Goal: Task Accomplishment & Management: Complete application form

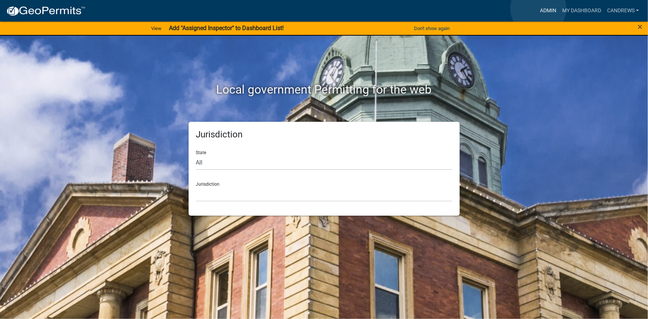
click at [538, 9] on link "Admin" at bounding box center [548, 11] width 22 height 14
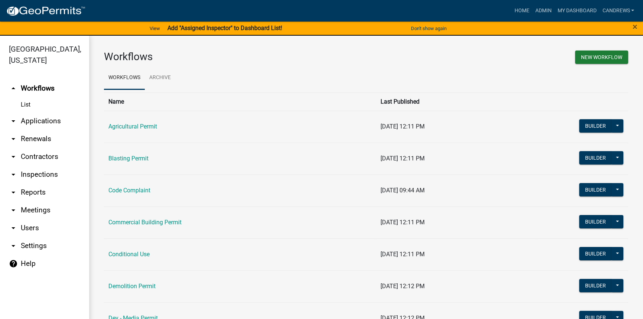
click at [29, 116] on link "arrow_drop_down Applications" at bounding box center [44, 121] width 89 height 18
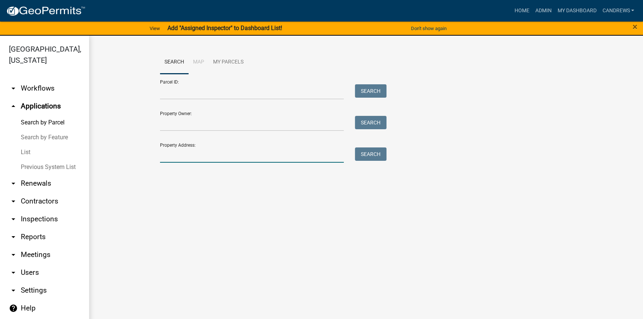
click at [189, 153] on input "Property Address:" at bounding box center [252, 154] width 184 height 15
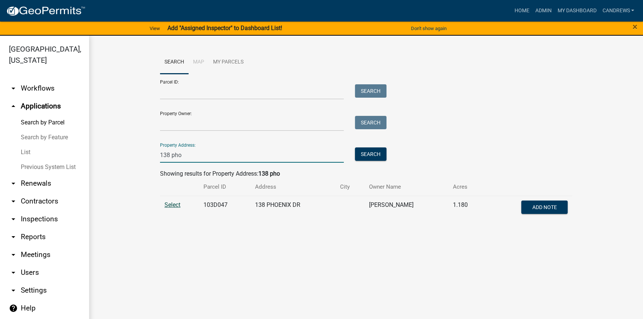
type input "138 pho"
click at [178, 202] on span "Select" at bounding box center [172, 204] width 16 height 7
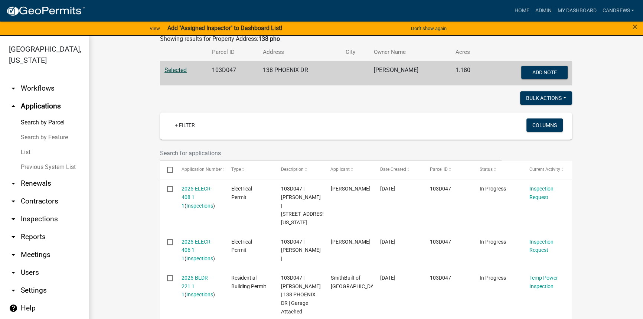
scroll to position [101, 0]
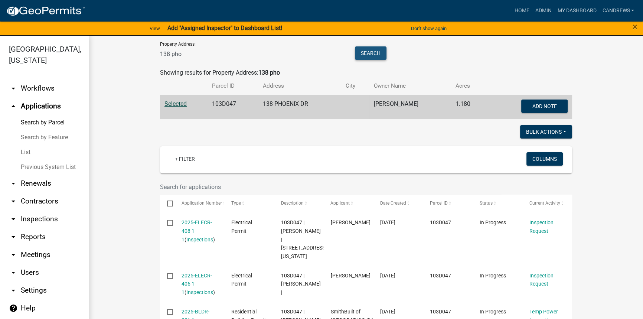
click at [370, 51] on button "Search" at bounding box center [371, 52] width 32 height 13
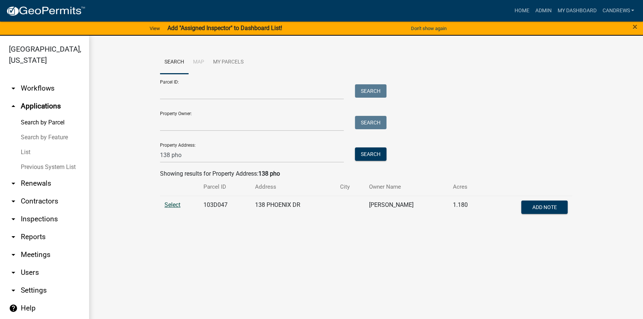
click at [178, 204] on span "Select" at bounding box center [172, 204] width 16 height 7
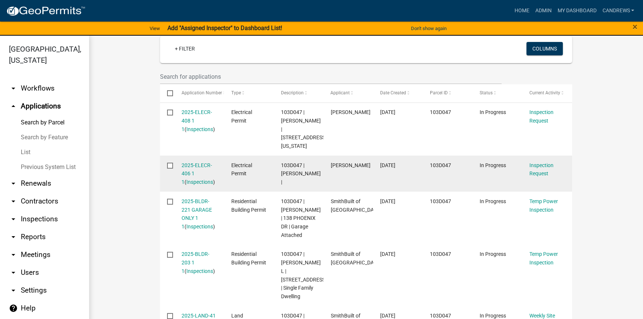
scroll to position [236, 0]
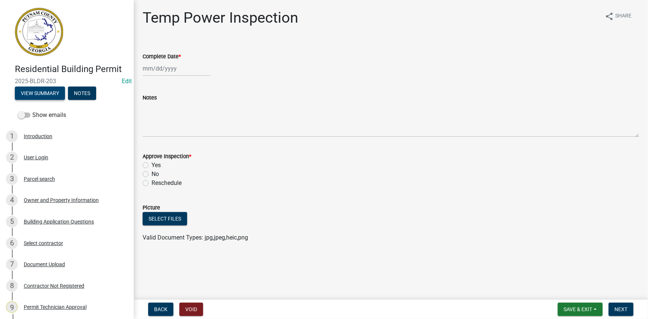
click at [37, 89] on button "View Summary" at bounding box center [40, 92] width 50 height 13
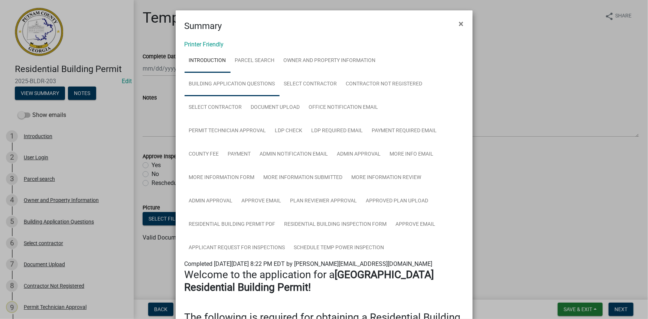
click at [251, 86] on link "Building Application Questions" at bounding box center [231, 84] width 95 height 24
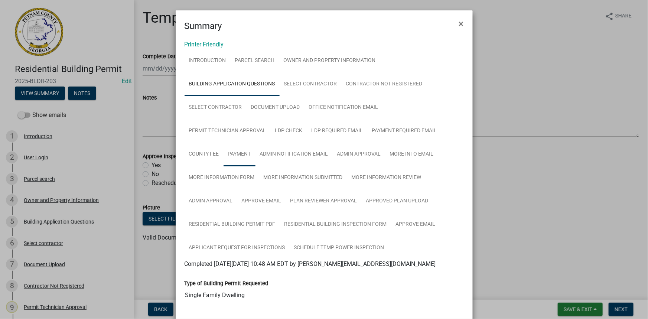
click at [238, 143] on link "Payment" at bounding box center [239, 155] width 32 height 24
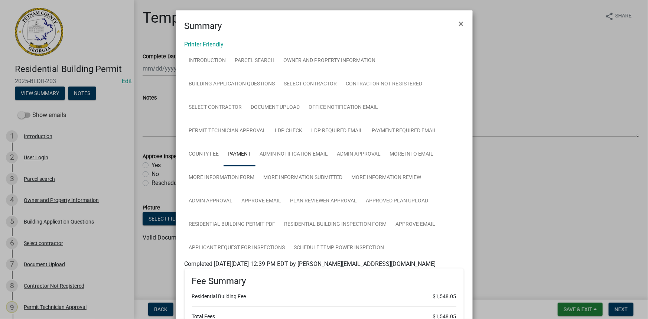
scroll to position [33, 0]
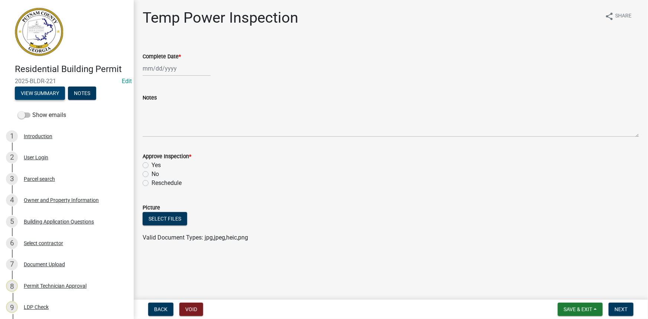
click at [34, 94] on button "View Summary" at bounding box center [40, 92] width 50 height 13
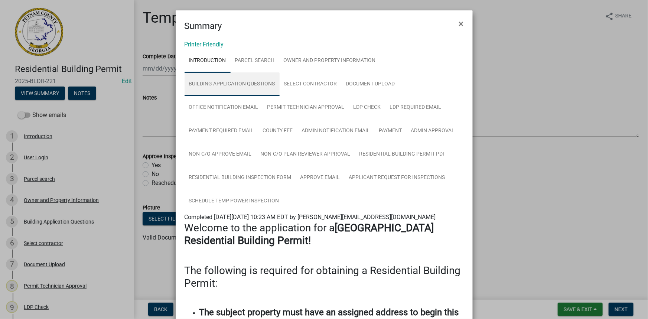
click at [235, 76] on link "Building Application Questions" at bounding box center [231, 84] width 95 height 24
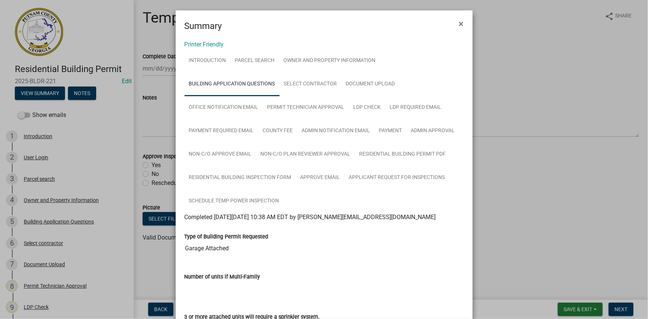
click at [121, 74] on ngb-modal-window "Summary × Printer Friendly Introduction Parcel search Owner and Property Inform…" at bounding box center [324, 159] width 648 height 319
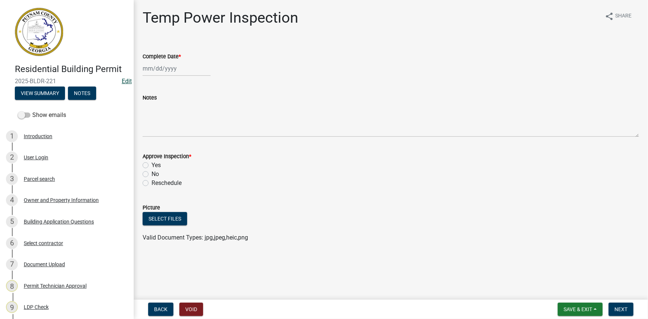
click at [122, 81] on link "Edit" at bounding box center [127, 81] width 10 height 7
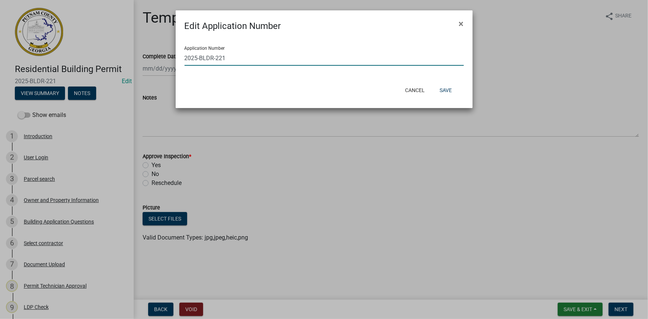
click at [251, 56] on input "2025-BLDR-221" at bounding box center [323, 57] width 279 height 15
type input "2025-BLDR-221 GARAGE ONLY"
click at [445, 89] on button "Save" at bounding box center [446, 90] width 24 height 13
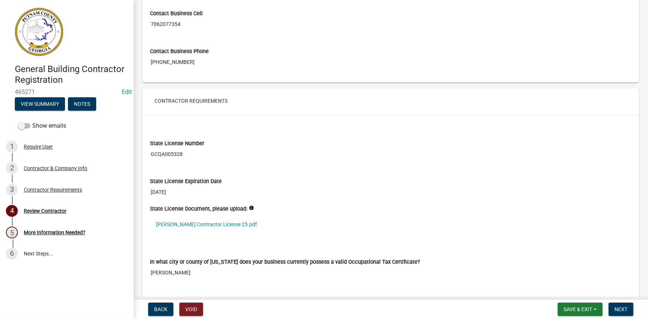
scroll to position [506, 0]
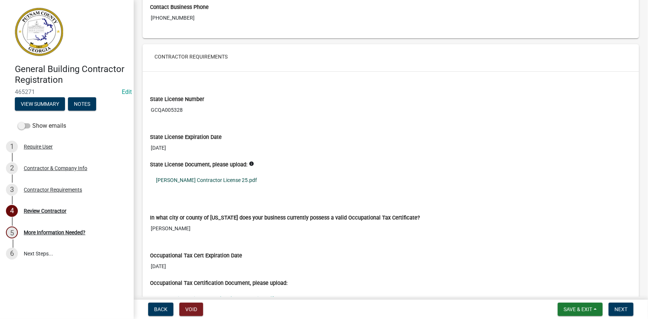
click at [207, 180] on link "Brandon Contractor License 25.pdf" at bounding box center [390, 179] width 481 height 17
click at [64, 167] on div "Contractor & Company Info" at bounding box center [55, 168] width 63 height 5
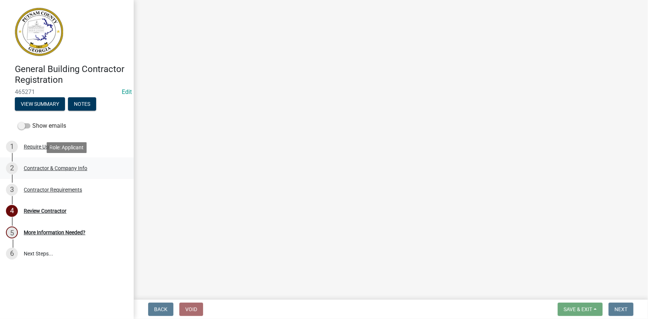
scroll to position [0, 0]
select select "Georgia"
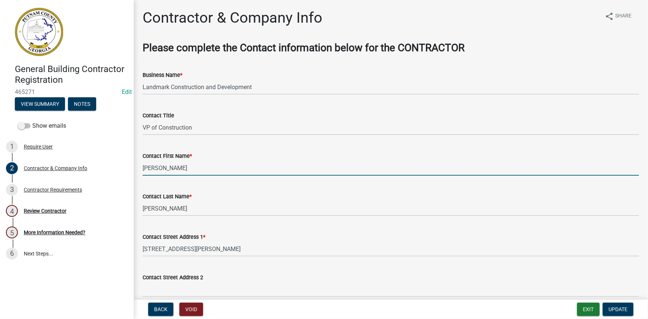
click at [195, 173] on input "Terrell" at bounding box center [391, 167] width 496 height 15
type input "Brandon"
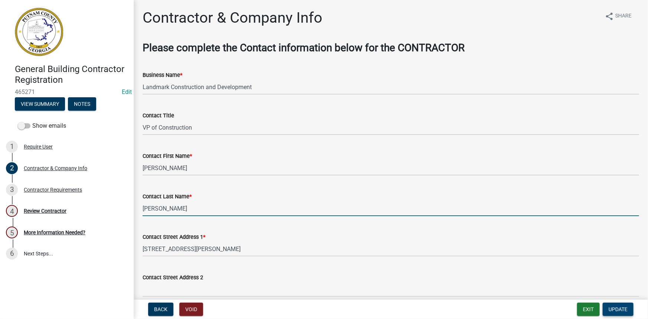
type input "Burgess"
click at [621, 310] on span "Update" at bounding box center [617, 309] width 19 height 6
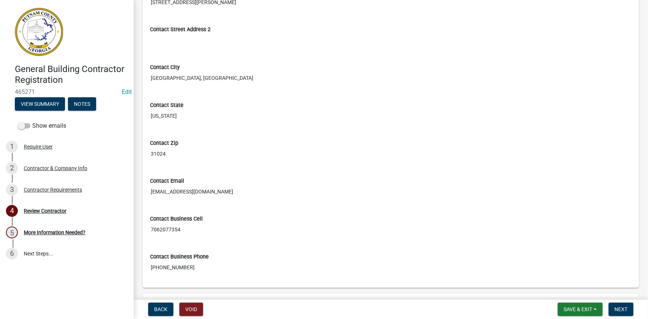
scroll to position [270, 0]
click at [617, 304] on button "Next" at bounding box center [620, 308] width 25 height 13
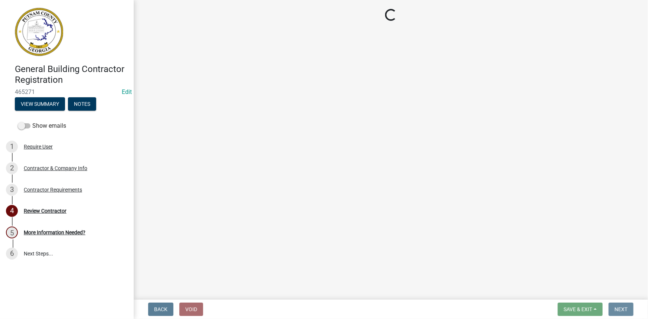
scroll to position [0, 0]
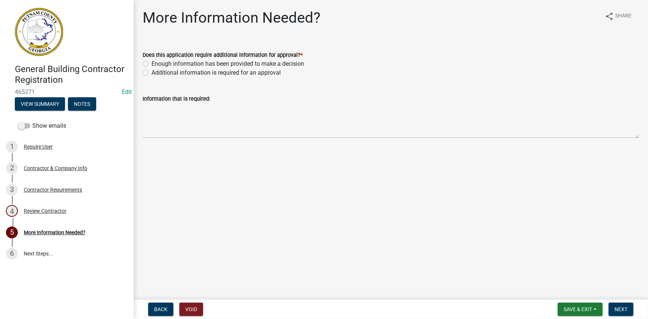
click at [51, 97] on div "General Building Contractor Registration 465271 Edit View Summary Notes" at bounding box center [67, 85] width 122 height 55
click at [51, 101] on button "View Summary" at bounding box center [40, 103] width 50 height 13
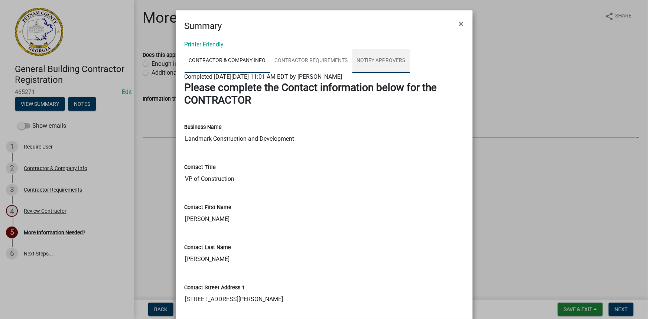
click at [382, 59] on link "Notify Approvers" at bounding box center [381, 61] width 58 height 24
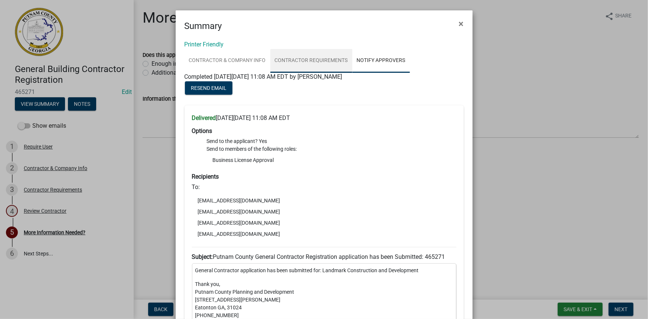
click at [324, 61] on link "Contractor Requirements" at bounding box center [311, 61] width 82 height 24
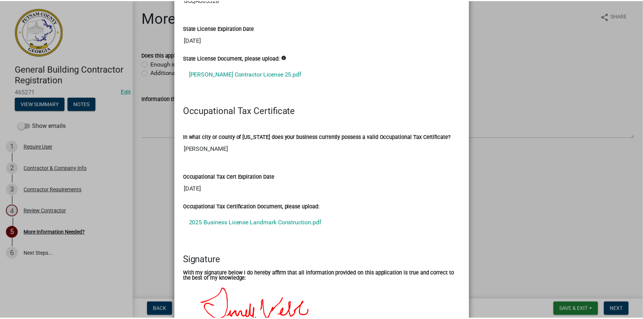
scroll to position [169, 0]
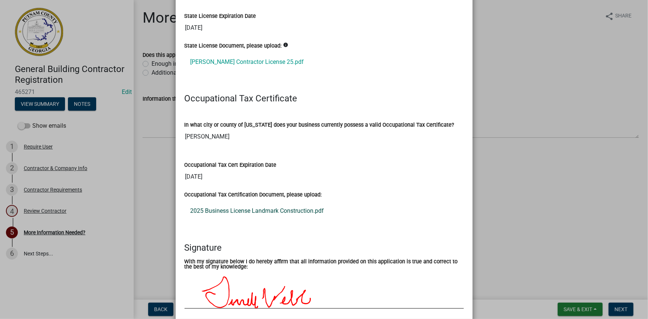
click at [238, 209] on link "2025 Business License Landmark Construction.pdf" at bounding box center [323, 211] width 279 height 18
click at [255, 56] on link "Brandon Contractor License 25.pdf" at bounding box center [323, 62] width 279 height 18
click at [552, 99] on ngb-modal-window "Summary × Printer Friendly Contractor & Company Info Contractor Requirements No…" at bounding box center [324, 159] width 648 height 319
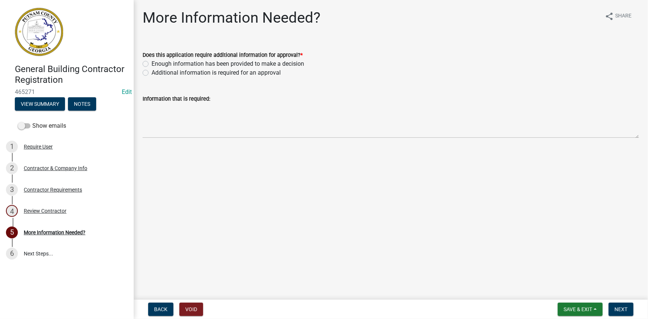
click at [232, 63] on label "Enough information has been provided to make a decision" at bounding box center [227, 63] width 153 height 9
click at [156, 63] on input "Enough information has been provided to make a decision" at bounding box center [153, 61] width 5 height 5
radio input "true"
click at [628, 309] on button "Next" at bounding box center [620, 308] width 25 height 13
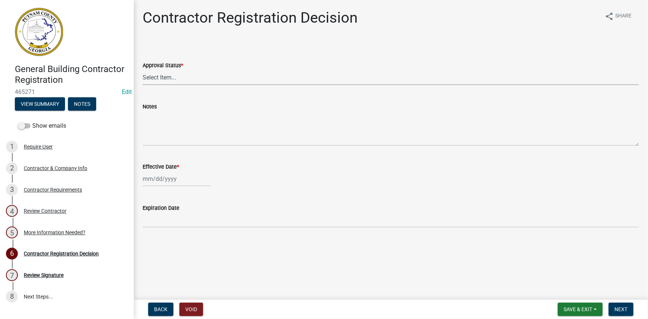
drag, startPoint x: 187, startPoint y: 78, endPoint x: 187, endPoint y: 82, distance: 4.1
click at [187, 78] on select "Select Item... Approved Denied" at bounding box center [391, 77] width 496 height 15
click at [143, 70] on select "Select Item... Approved Denied" at bounding box center [391, 77] width 496 height 15
select select "4b86b809-39dd-4c68-9f3d-fdb3e7050482"
click at [170, 185] on div at bounding box center [177, 178] width 68 height 15
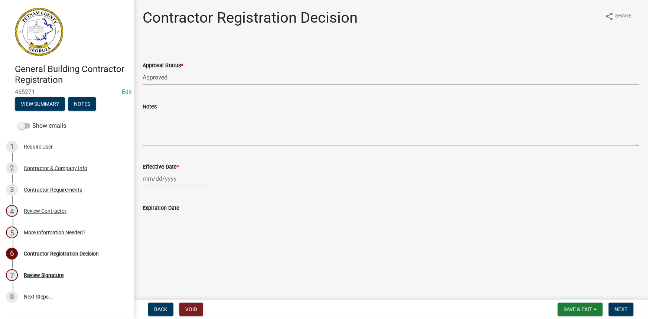
select select "8"
select select "2025"
click at [152, 250] on div "18" at bounding box center [150, 254] width 12 height 12
type input "08/18/2025"
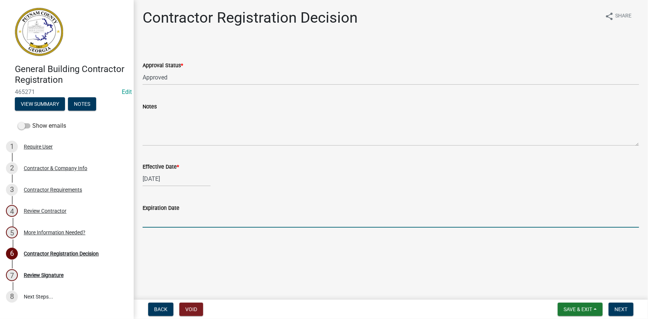
click at [213, 216] on input "Expiration Date" at bounding box center [391, 219] width 496 height 15
type input "12-31-2025"
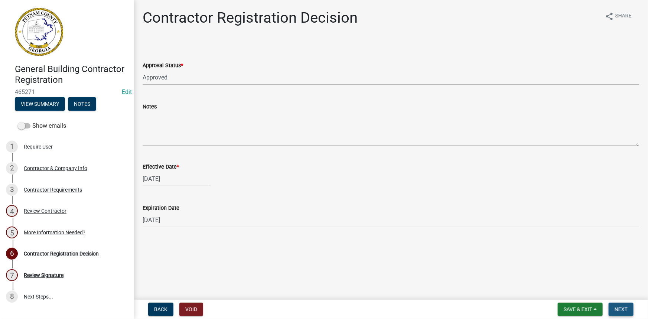
click at [621, 309] on span "Next" at bounding box center [620, 309] width 13 height 6
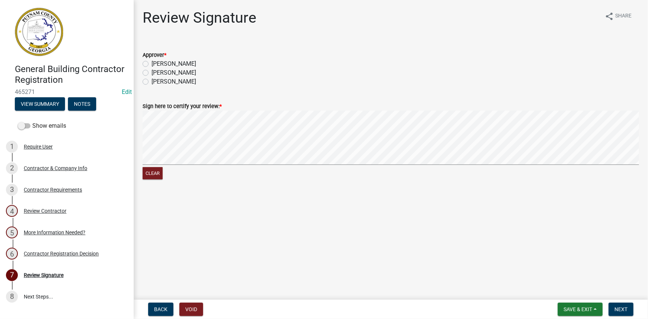
click at [163, 60] on label "Courtney" at bounding box center [173, 63] width 45 height 9
click at [156, 60] on input "Courtney" at bounding box center [153, 61] width 5 height 5
radio input "true"
click at [149, 177] on button "Clear" at bounding box center [153, 173] width 20 height 12
click at [618, 313] on button "Next" at bounding box center [620, 308] width 25 height 13
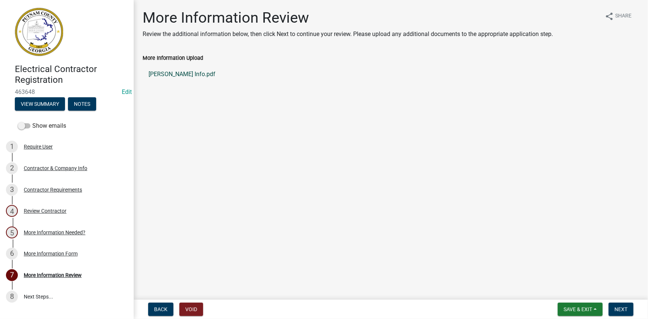
click at [192, 76] on link "[PERSON_NAME] Info.pdf" at bounding box center [391, 74] width 496 height 18
click at [53, 108] on button "View Summary" at bounding box center [40, 103] width 50 height 13
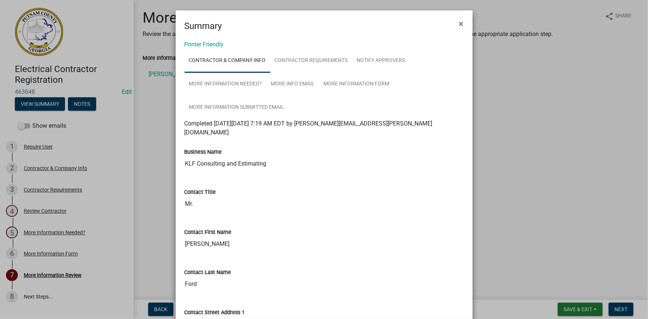
drag, startPoint x: 53, startPoint y: 108, endPoint x: 75, endPoint y: 125, distance: 27.7
click at [72, 123] on ngb-modal-window "Summary × Printer Friendly Contractor & Company Info Contractor Requirements No…" at bounding box center [324, 159] width 648 height 319
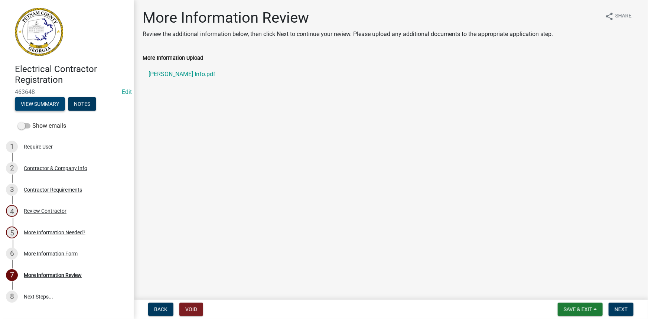
click at [56, 105] on button "View Summary" at bounding box center [40, 103] width 50 height 13
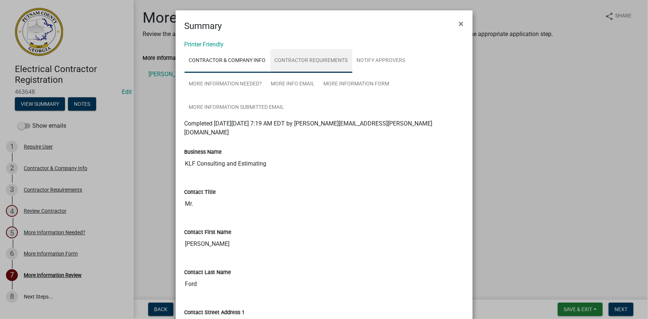
click at [323, 58] on link "Contractor Requirements" at bounding box center [311, 61] width 82 height 24
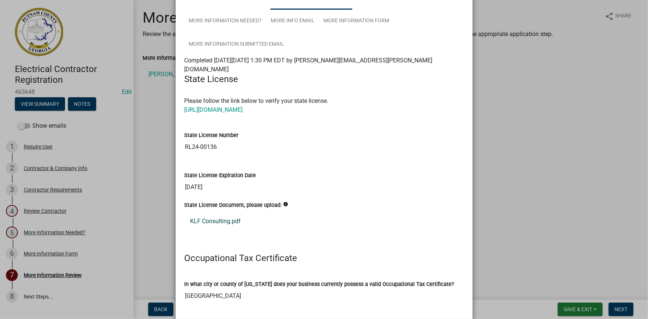
scroll to position [67, 0]
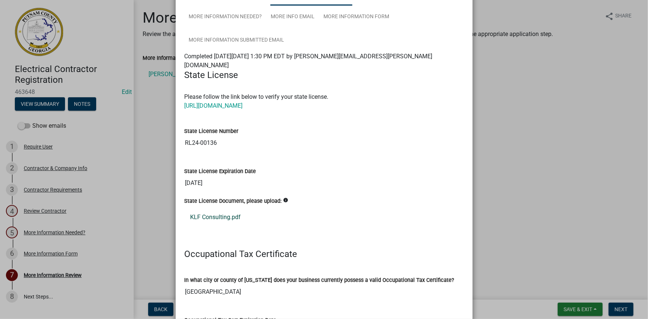
click at [234, 208] on link "KLF Consulting.pdf" at bounding box center [323, 217] width 279 height 18
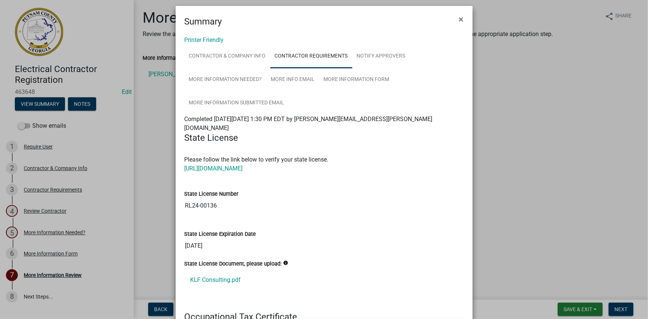
scroll to position [0, 0]
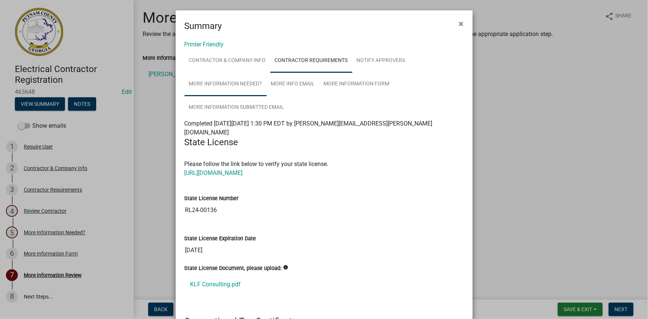
click at [242, 83] on link "More Information Needed?" at bounding box center [225, 84] width 82 height 24
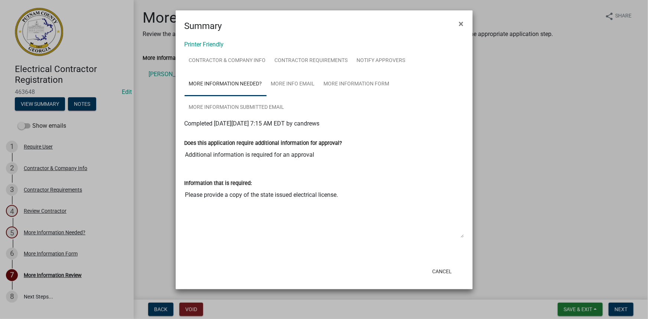
drag, startPoint x: 348, startPoint y: 197, endPoint x: 163, endPoint y: 197, distance: 184.8
click at [163, 197] on ngb-modal-window "Summary × Printer Friendly Contractor & Company Info Contractor Requirements No…" at bounding box center [324, 159] width 648 height 319
click at [556, 234] on ngb-modal-window "Summary × Printer Friendly Contractor & Company Info Contractor Requirements No…" at bounding box center [324, 159] width 648 height 319
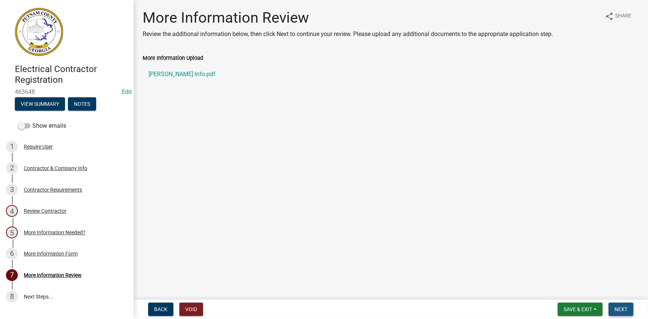
click at [618, 308] on span "Next" at bounding box center [620, 309] width 13 height 6
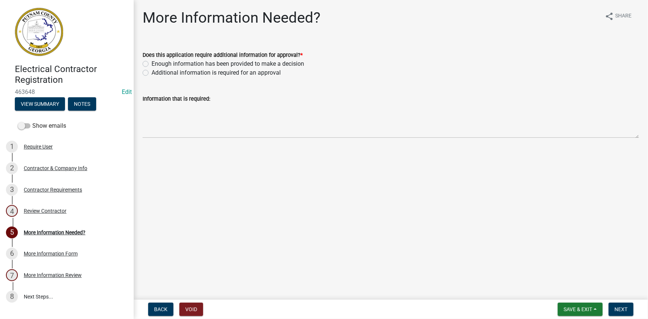
click at [214, 73] on label "Additional information is required for an approval" at bounding box center [215, 72] width 129 height 9
click at [156, 73] on input "Additional information is required for an approval" at bounding box center [153, 70] width 5 height 5
radio input "true"
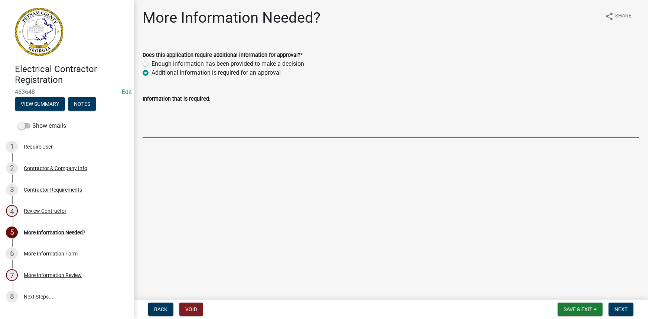
click at [212, 110] on textarea "Information that is required:" at bounding box center [391, 120] width 496 height 35
paste textarea "Please provide a copy of the state issued electrical license."
type textarea "Please provide a copy of the state issued electrical license."
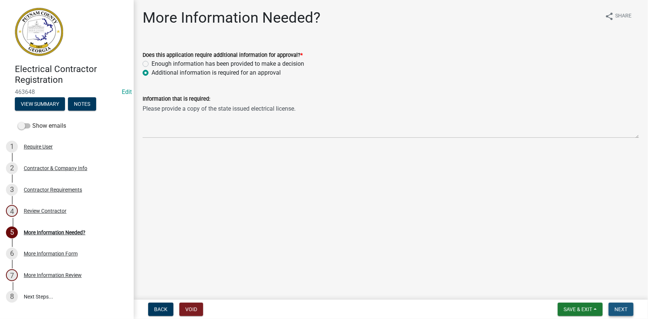
click at [625, 315] on button "Next" at bounding box center [620, 308] width 25 height 13
